Goal: Task Accomplishment & Management: Manage account settings

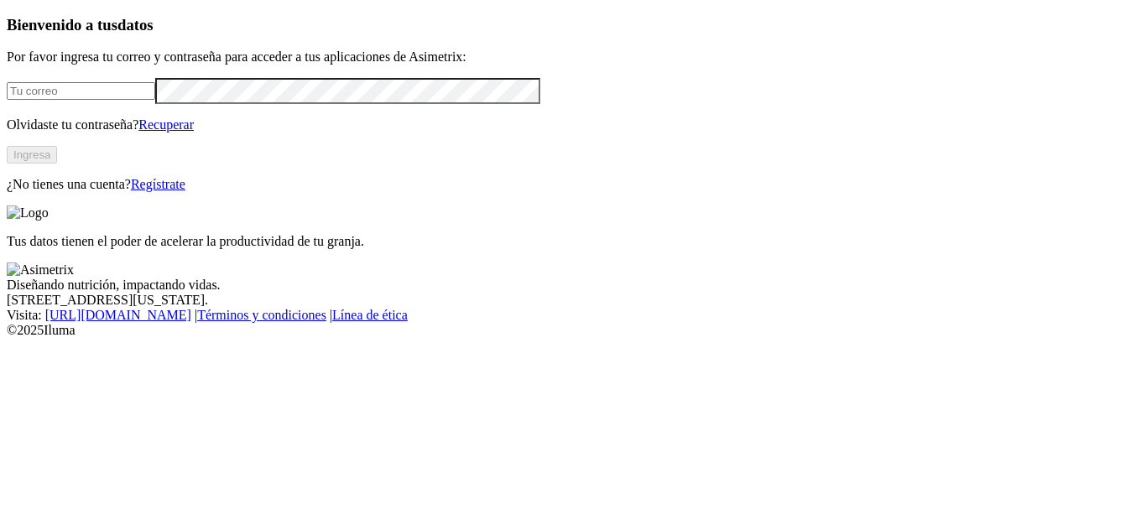
click at [86, 100] on input "email" at bounding box center [81, 91] width 149 height 18
type input "rafael.ochoa@opav.co"
click input "submit" at bounding box center [0, 0] width 0 height 0
